Goal: Task Accomplishment & Management: Complete application form

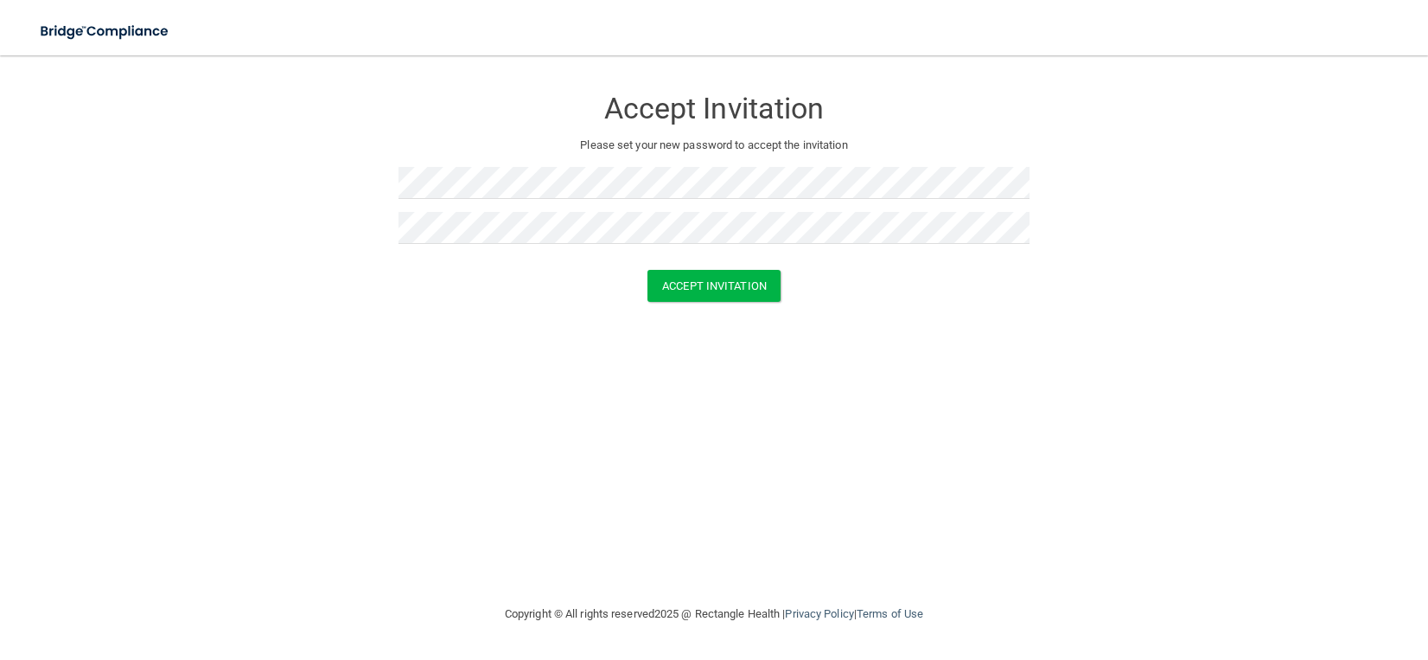
drag, startPoint x: 941, startPoint y: 362, endPoint x: 891, endPoint y: 310, distance: 72.8
click at [941, 362] on div "Accept Invitation Please set your new password to accept the invitation Accept …" at bounding box center [714, 330] width 1359 height 514
click at [760, 281] on button "Accept Invitation" at bounding box center [714, 286] width 133 height 32
click at [738, 305] on button "Accept Invitation" at bounding box center [714, 311] width 133 height 32
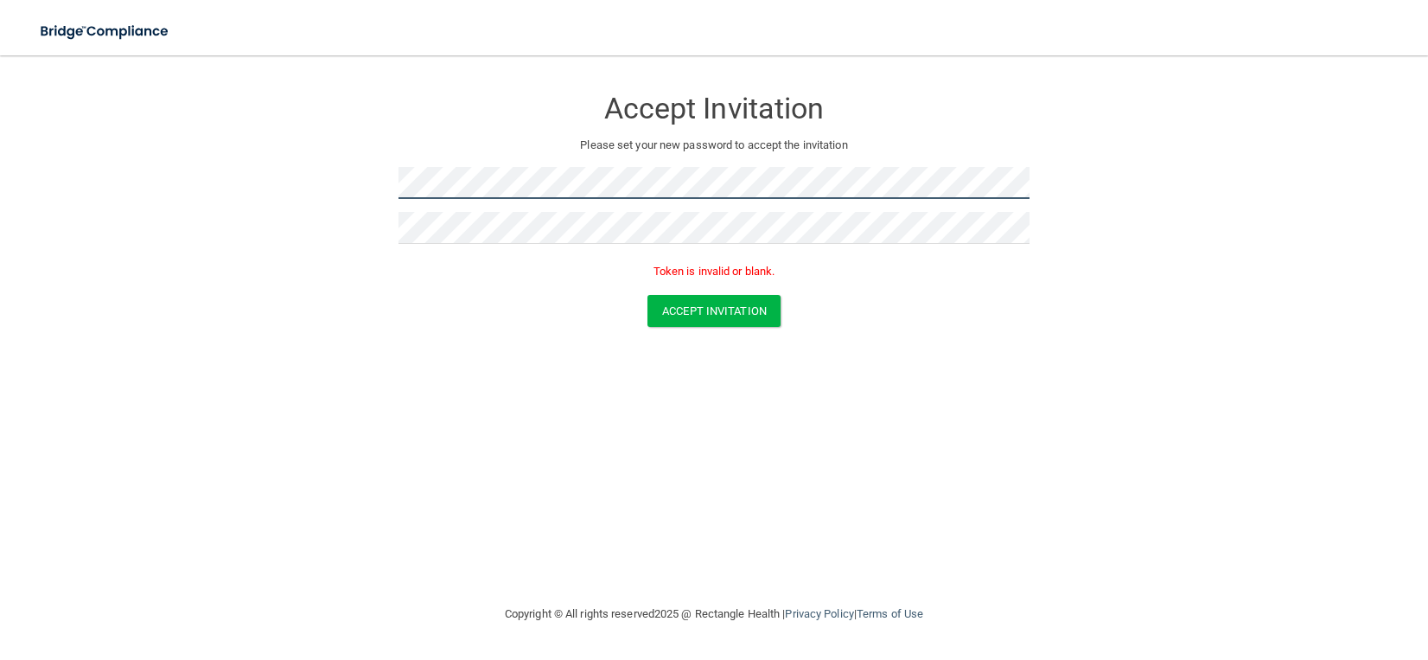
click at [82, 165] on form "Accept Invitation Please set your new password to accept the invitation Token i…" at bounding box center [714, 210] width 1359 height 275
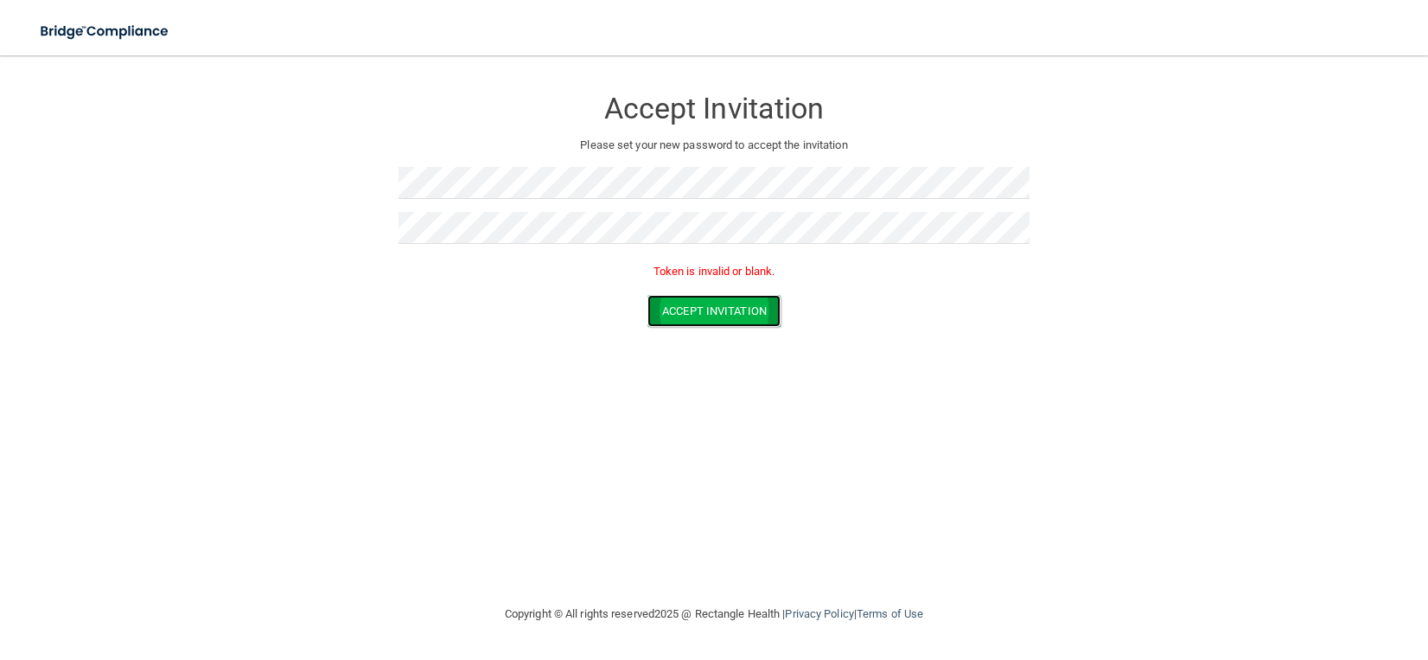
click at [763, 311] on button "Accept Invitation" at bounding box center [714, 311] width 133 height 32
click at [602, 161] on div "Accept Invitation Please set your new password to accept the invitation Token i…" at bounding box center [714, 184] width 631 height 222
click at [714, 275] on button "Accept Invitation" at bounding box center [714, 286] width 133 height 32
